Goal: Task Accomplishment & Management: Use online tool/utility

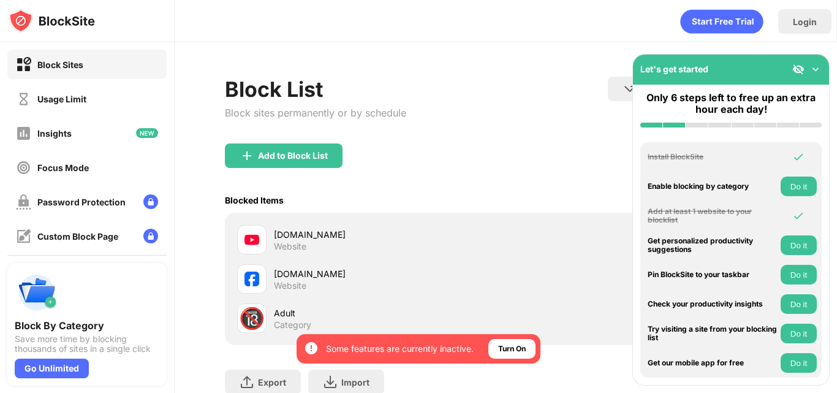
scroll to position [116, 0]
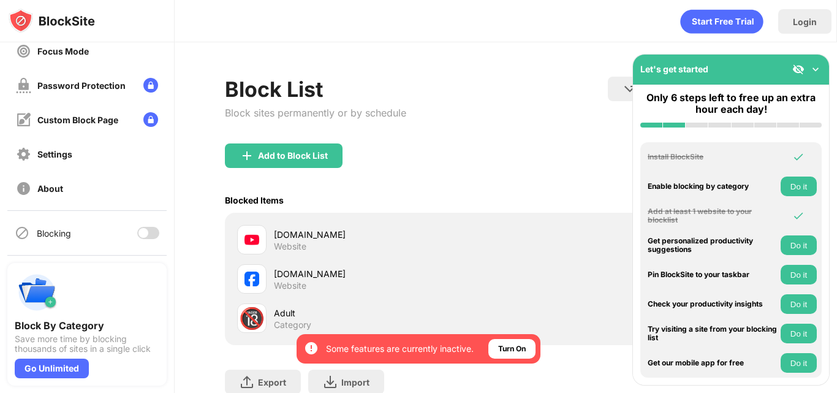
click at [143, 232] on div at bounding box center [148, 233] width 22 height 12
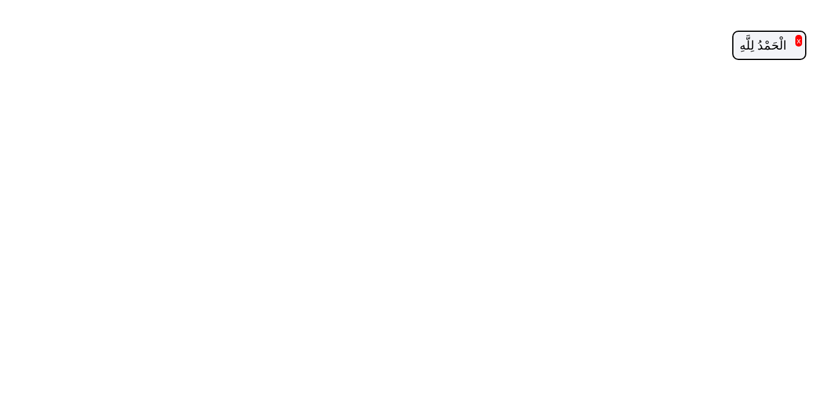
drag, startPoint x: 0, startPoint y: 0, endPoint x: 797, endPoint y: 41, distance: 798.0
click at [797, 41] on button "x" at bounding box center [798, 41] width 7 height 12
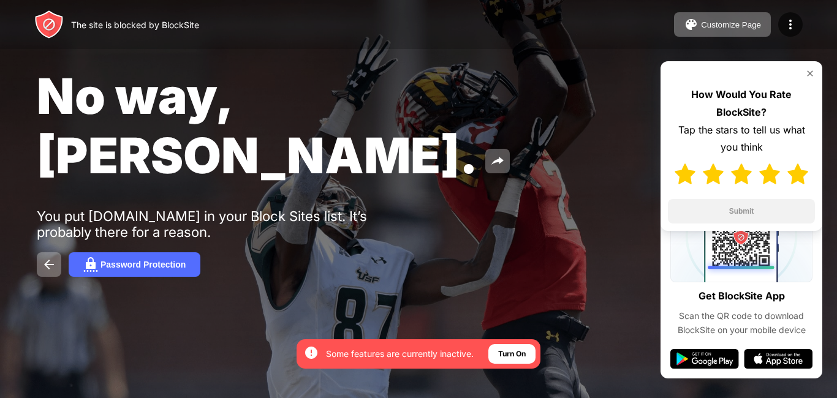
click at [796, 174] on img at bounding box center [797, 174] width 21 height 21
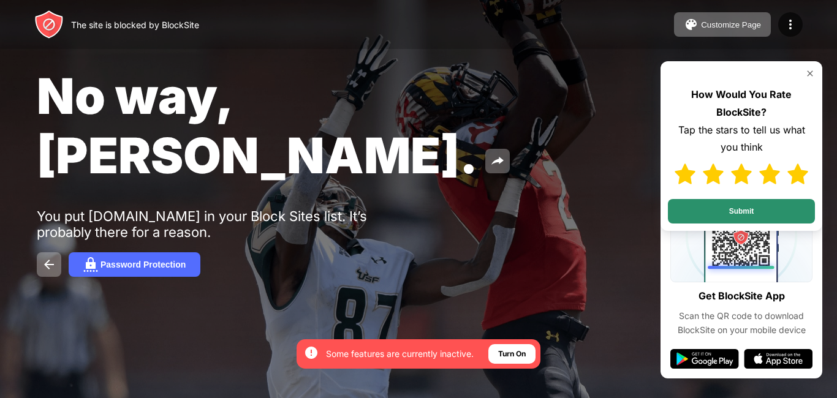
click at [776, 208] on button "Submit" at bounding box center [741, 211] width 147 height 25
